Goal: Check status: Check status

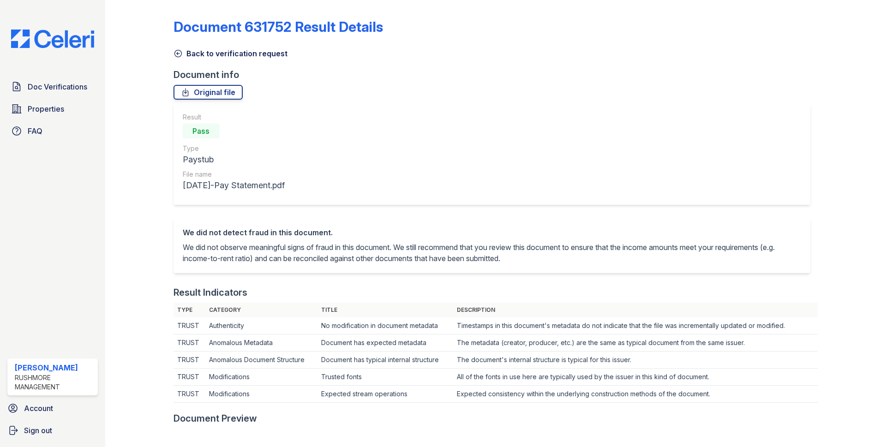
click at [51, 89] on span "Doc Verifications" at bounding box center [58, 86] width 60 height 11
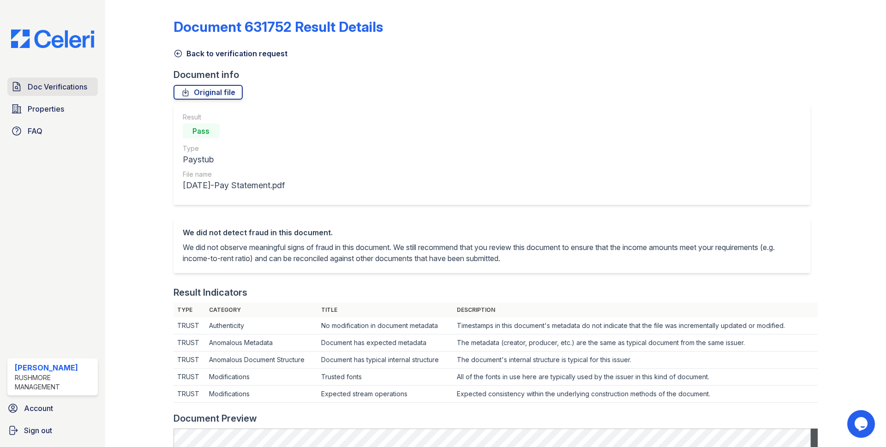
scroll to position [277, 0]
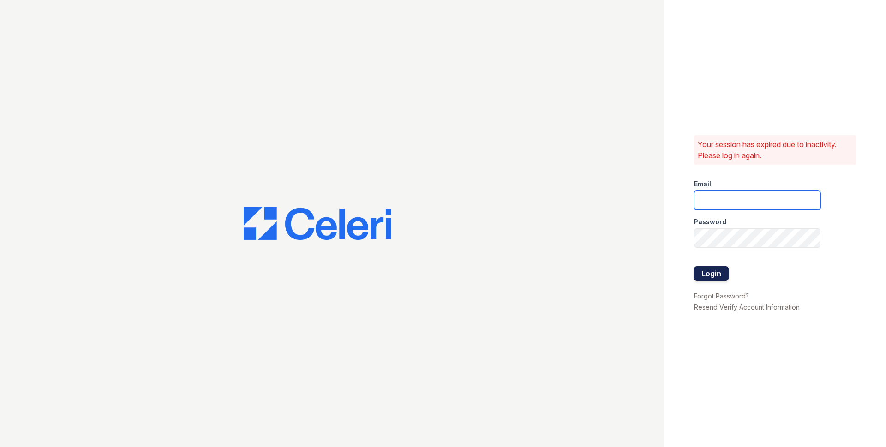
type input "jjordan@rushmoremgmt.com"
click at [715, 277] on button "Login" at bounding box center [711, 273] width 35 height 15
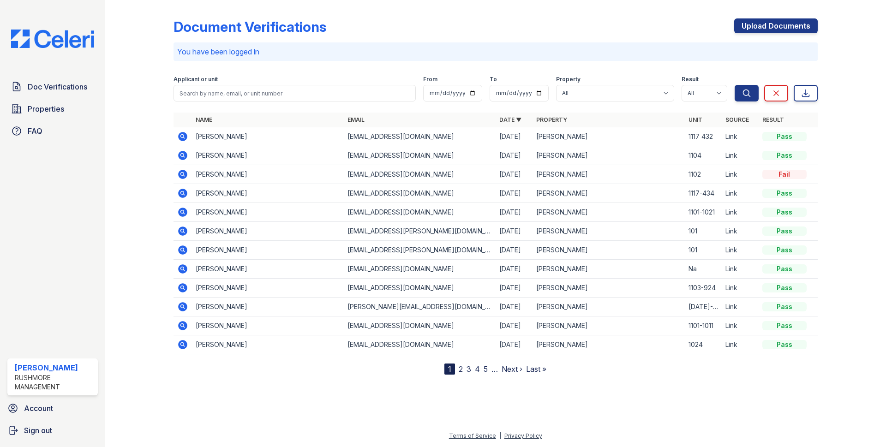
drag, startPoint x: 0, startPoint y: 0, endPoint x: 184, endPoint y: 153, distance: 239.3
click at [184, 153] on icon at bounding box center [182, 155] width 9 height 9
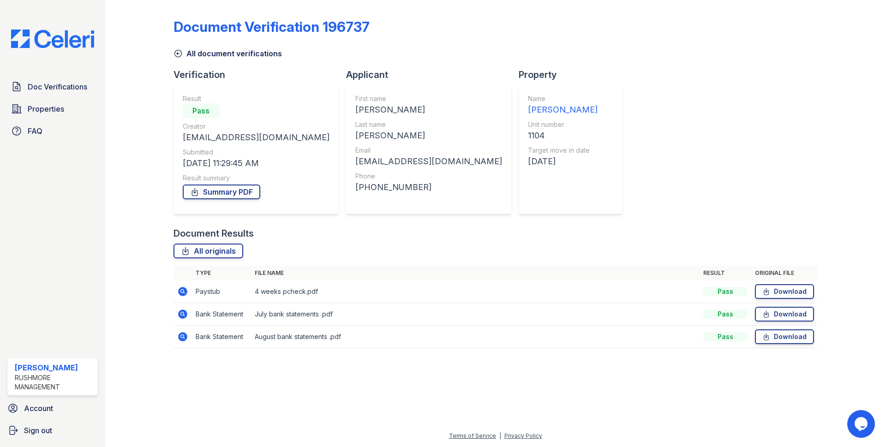
click at [183, 293] on icon at bounding box center [182, 291] width 11 height 11
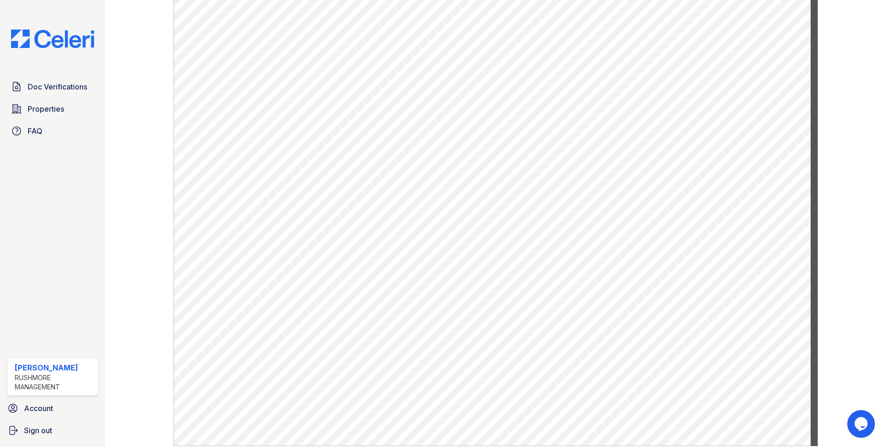
scroll to position [443, 0]
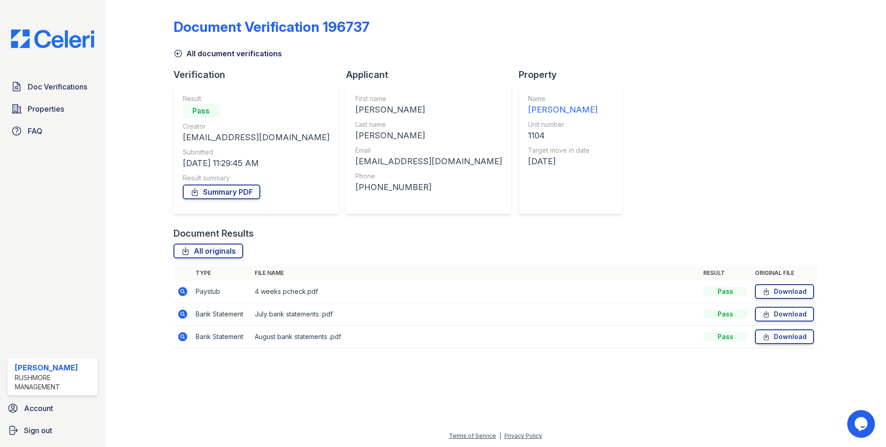
drag, startPoint x: 185, startPoint y: 313, endPoint x: 180, endPoint y: 308, distance: 7.5
click at [184, 313] on icon at bounding box center [182, 314] width 11 height 11
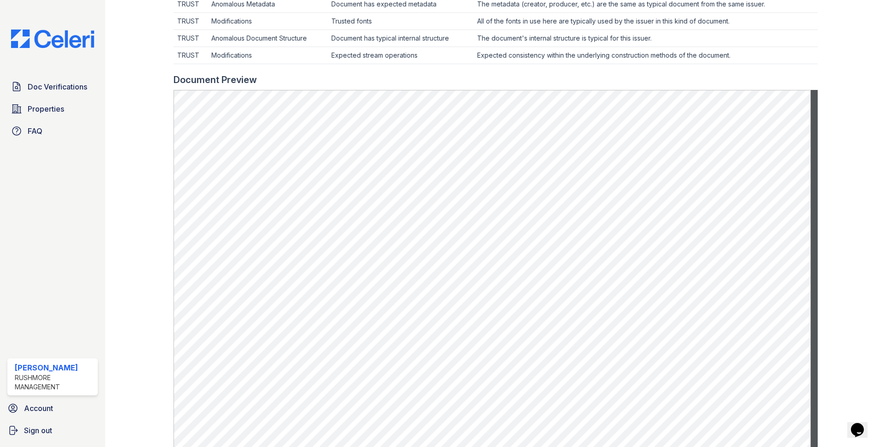
scroll to position [369, 0]
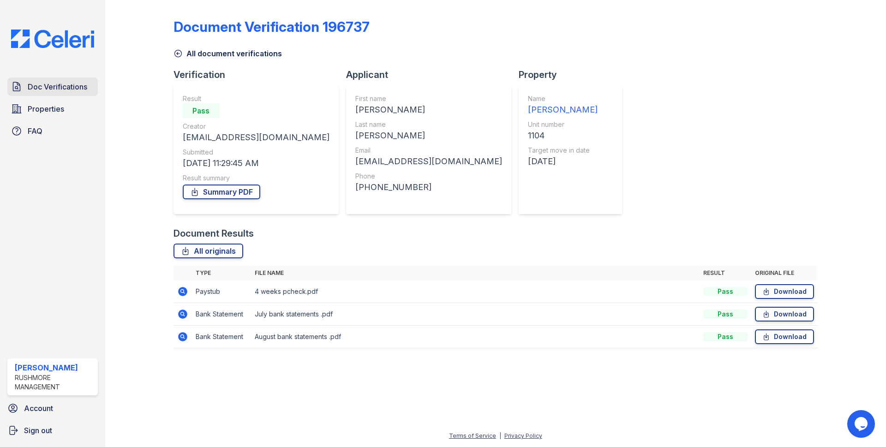
click at [45, 78] on link "Doc Verifications" at bounding box center [52, 87] width 90 height 18
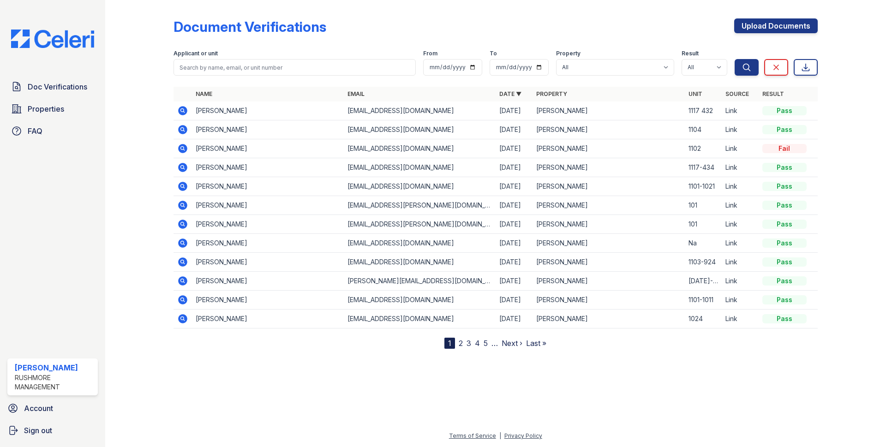
click at [184, 110] on icon at bounding box center [182, 110] width 9 height 9
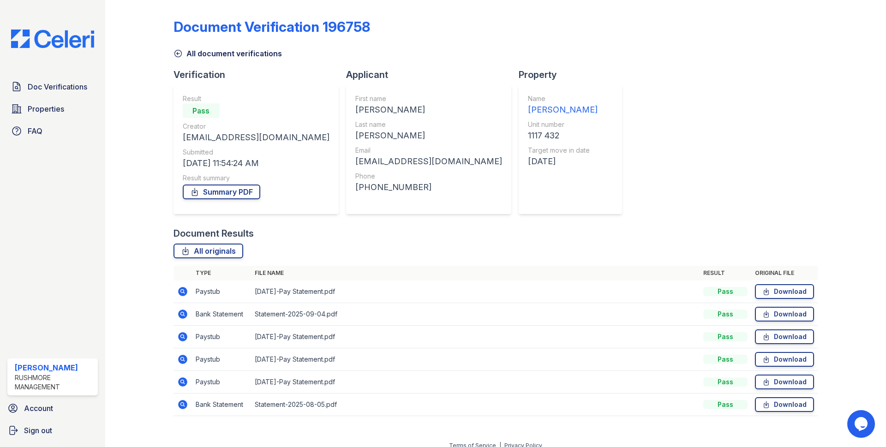
click at [181, 292] on icon at bounding box center [182, 291] width 11 height 11
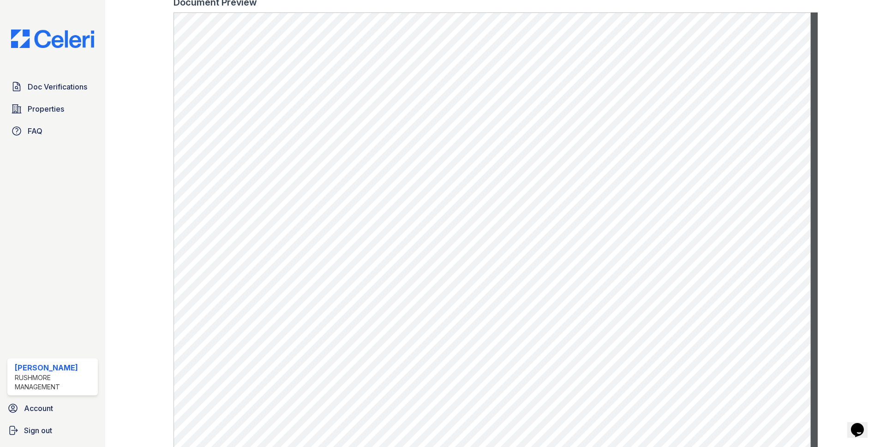
scroll to position [460, 0]
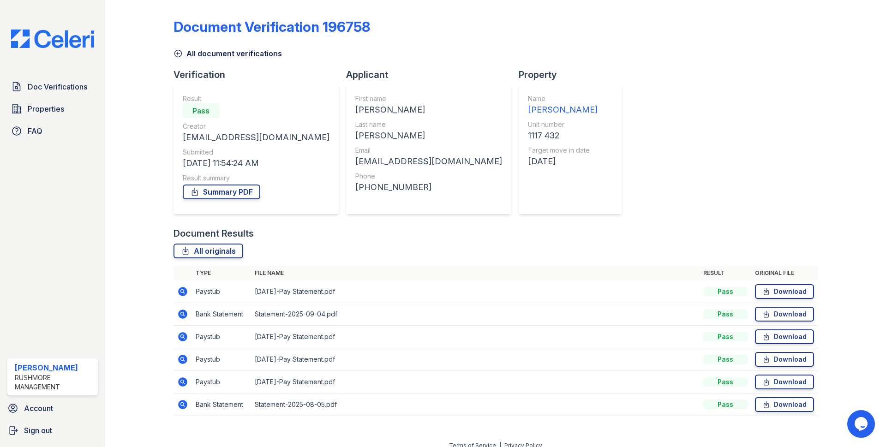
click at [184, 337] on icon at bounding box center [182, 336] width 9 height 9
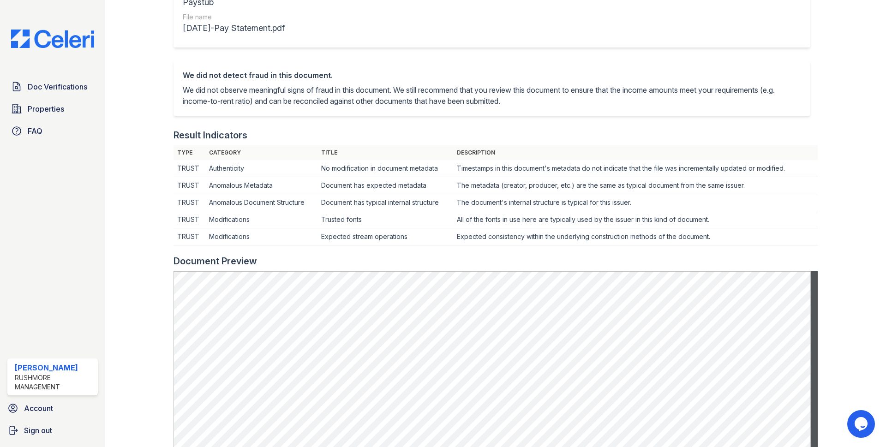
scroll to position [138, 0]
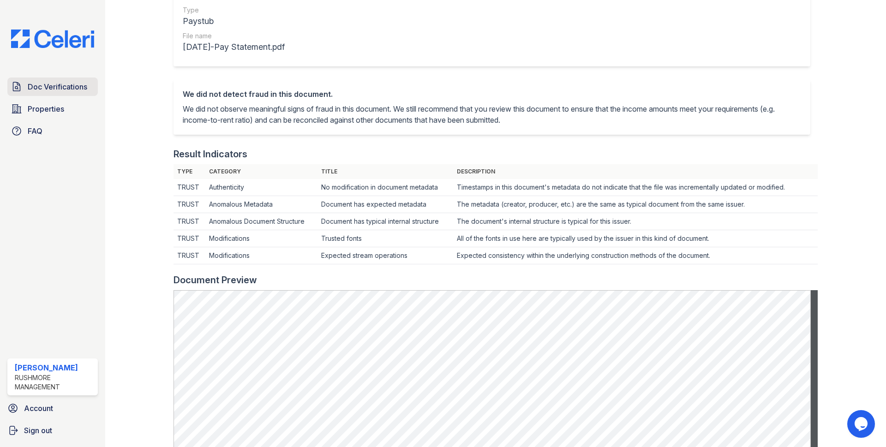
click at [77, 83] on span "Doc Verifications" at bounding box center [58, 86] width 60 height 11
